Goal: Contribute content

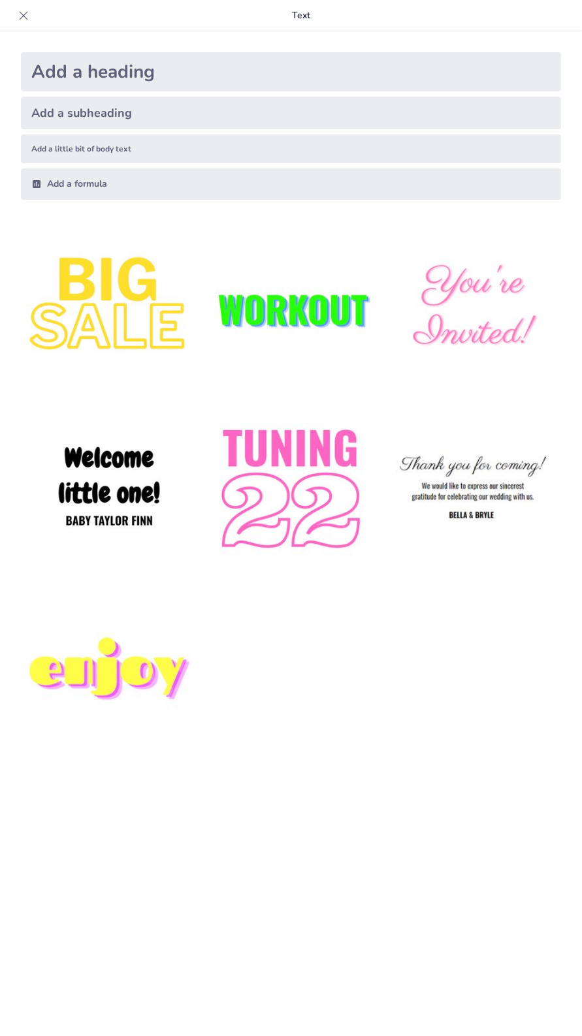
type input "New Sendsteps"
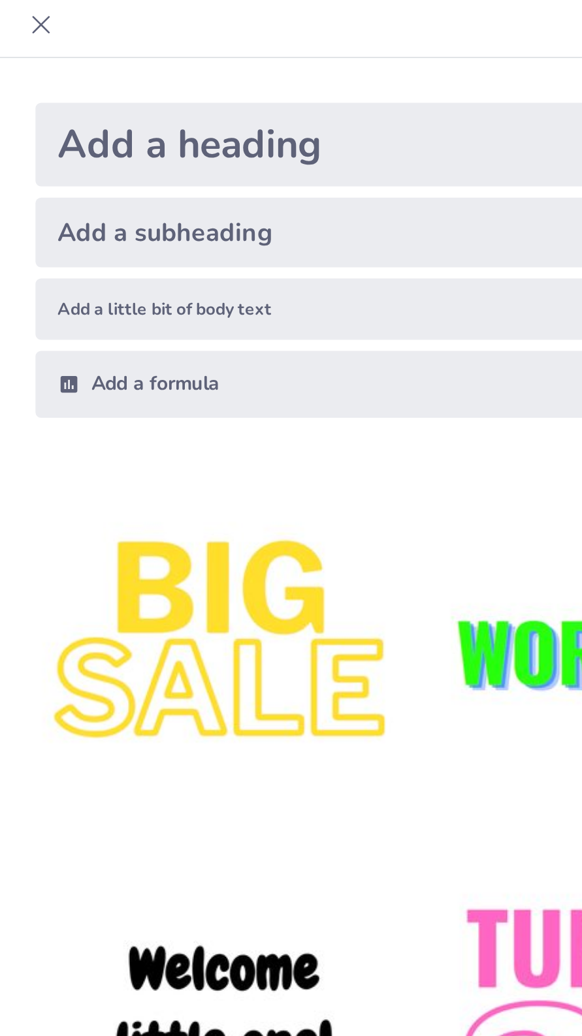
click at [142, 78] on div "Add a heading" at bounding box center [291, 71] width 540 height 39
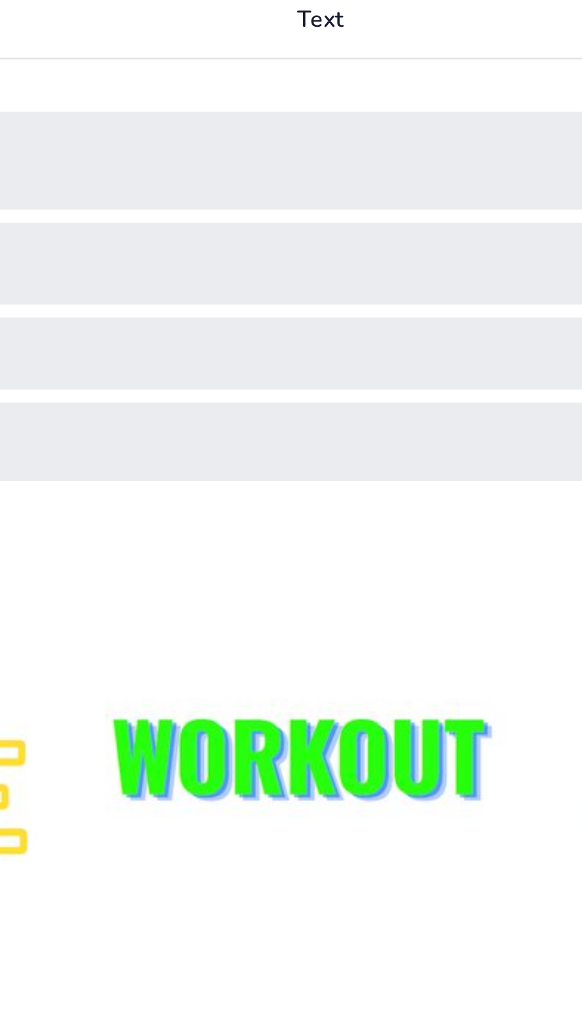
click at [309, 16] on p "Text" at bounding box center [301, 15] width 535 height 31
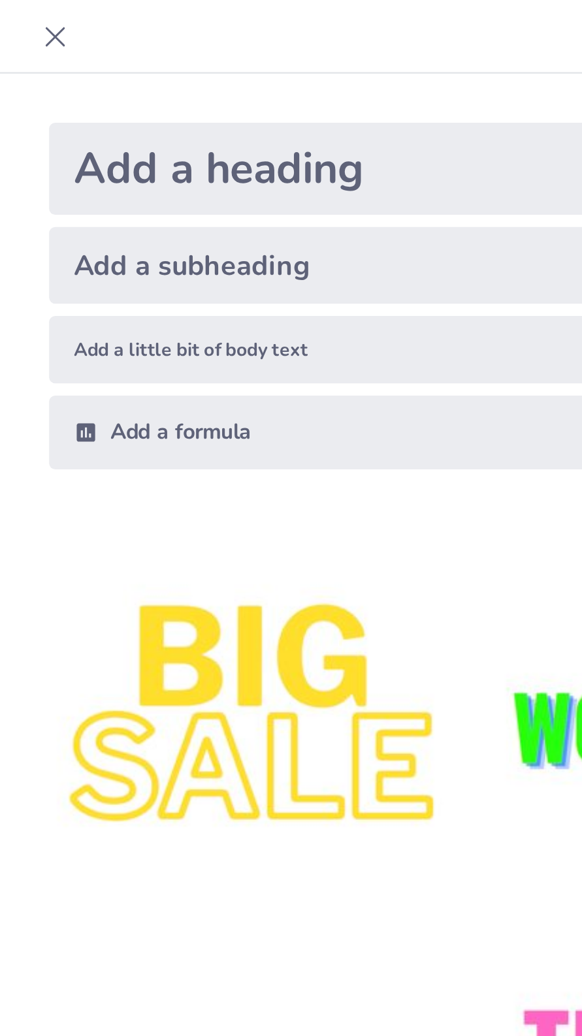
click at [73, 177] on div "Add a formula" at bounding box center [291, 183] width 540 height 31
